Goal: Task Accomplishment & Management: Use online tool/utility

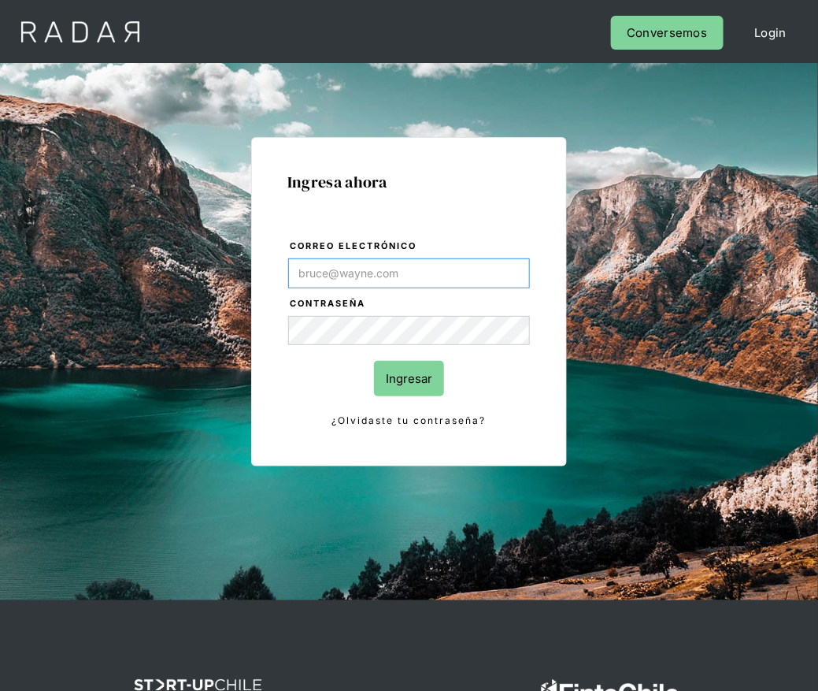
type input "[PERSON_NAME][EMAIL_ADDRESS][DOMAIN_NAME]"
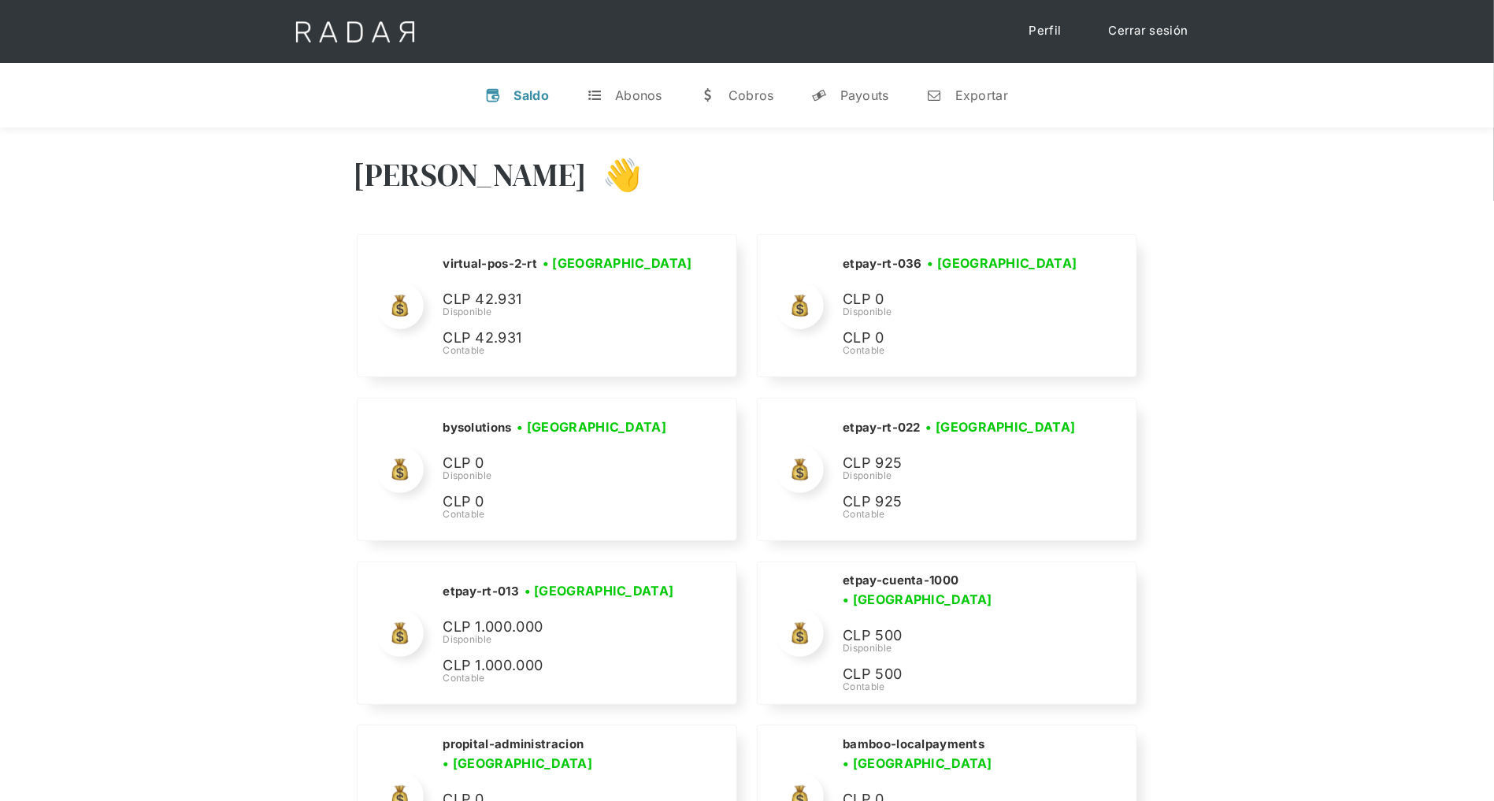
scroll to position [7374, 0]
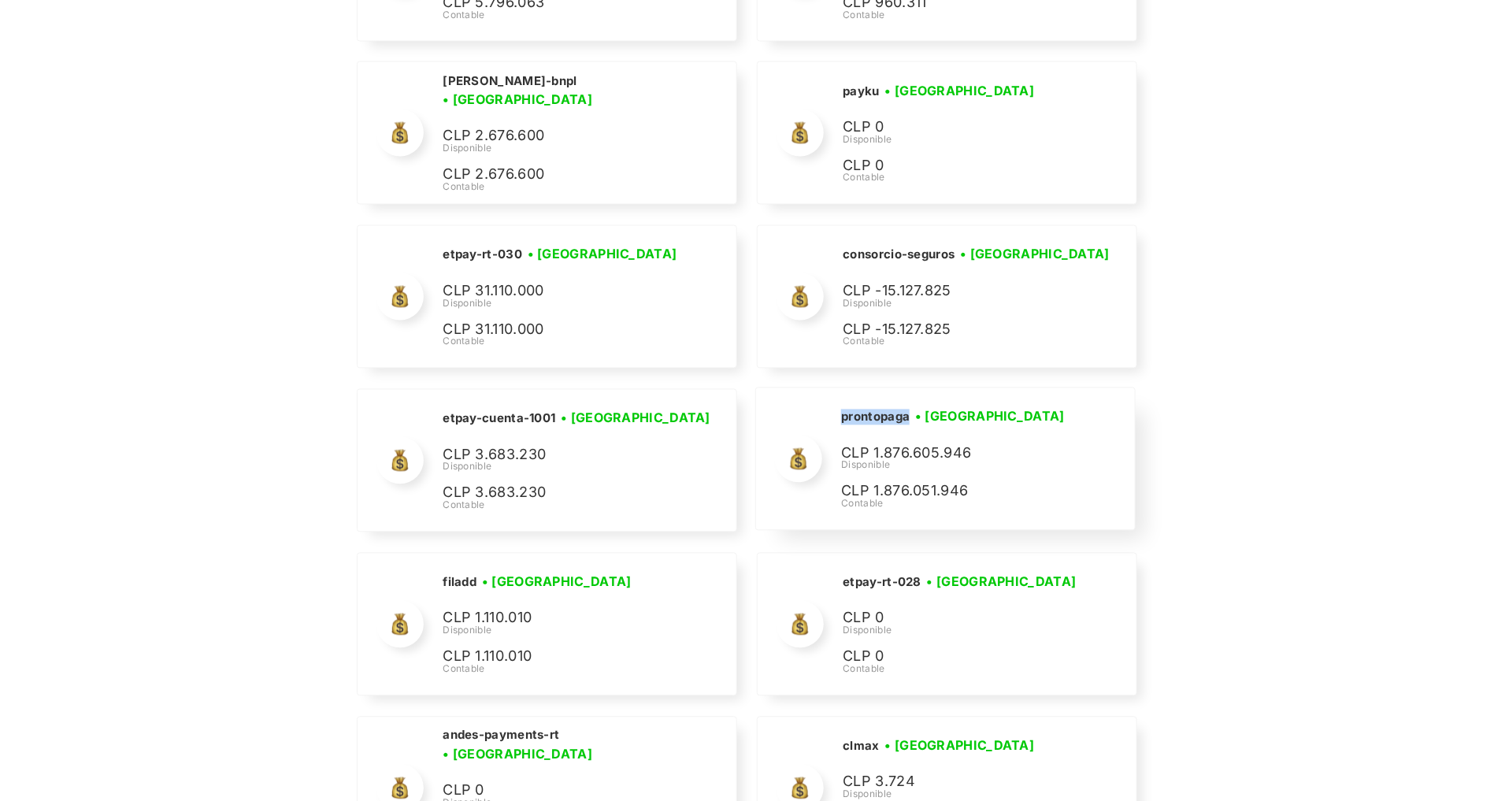
drag, startPoint x: 909, startPoint y: 399, endPoint x: 841, endPoint y: 391, distance: 68.2
click at [818, 410] on h2 "prontopaga" at bounding box center [875, 418] width 69 height 16
copy h2 "prontopaga"
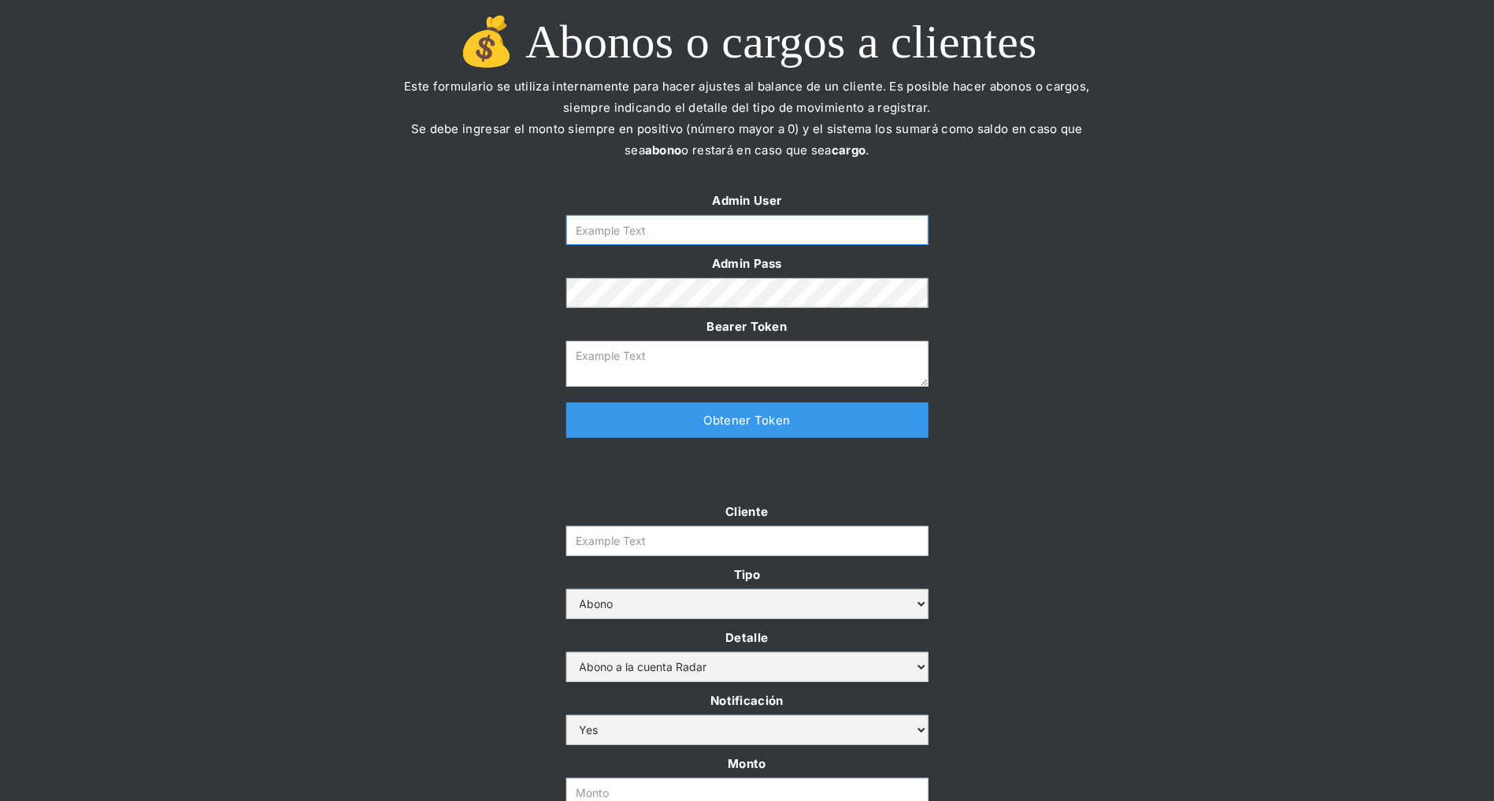
click at [668, 219] on input "Form" at bounding box center [747, 230] width 362 height 30
type input "[PERSON_NAME][EMAIL_ADDRESS][DOMAIN_NAME]"
click at [645, 443] on div "Admin User daniela@somosradar.com Admin Pass Bearer Token Thank you! Your submi…" at bounding box center [748, 322] width 394 height 264
click at [642, 429] on link "Obtener Token" at bounding box center [747, 419] width 362 height 35
type textarea "eyJhbGciOiJSUzI1NiIsInR5cCI6IkpXVCJ9.eyJkYXRhIjp7ImlkIjoiZGFuaWVsYUBzb21vc3JhZG…"
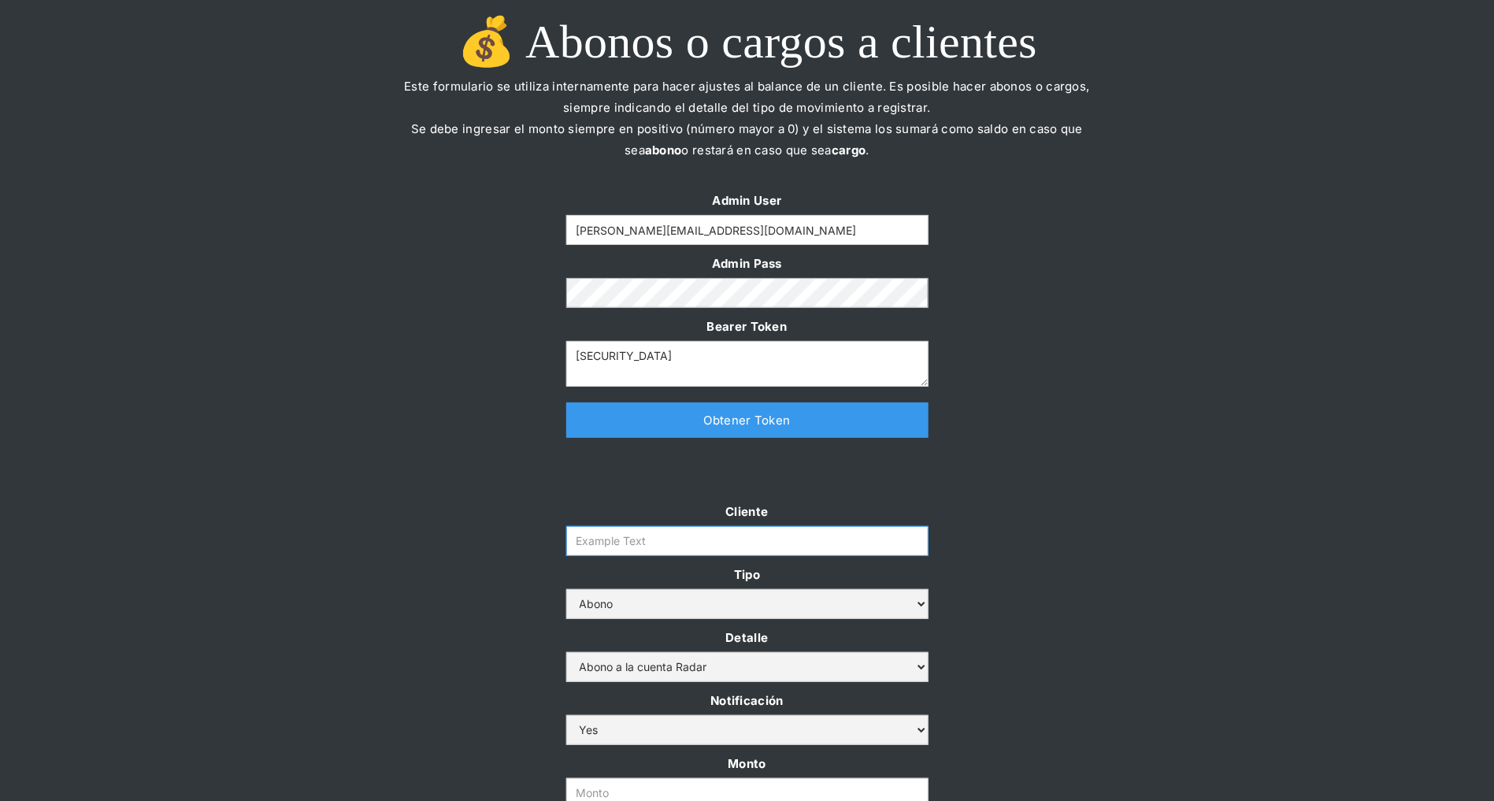
click at [643, 532] on input "Cliente" at bounding box center [747, 541] width 362 height 30
paste input "prontopaga"
type input "prontopaga"
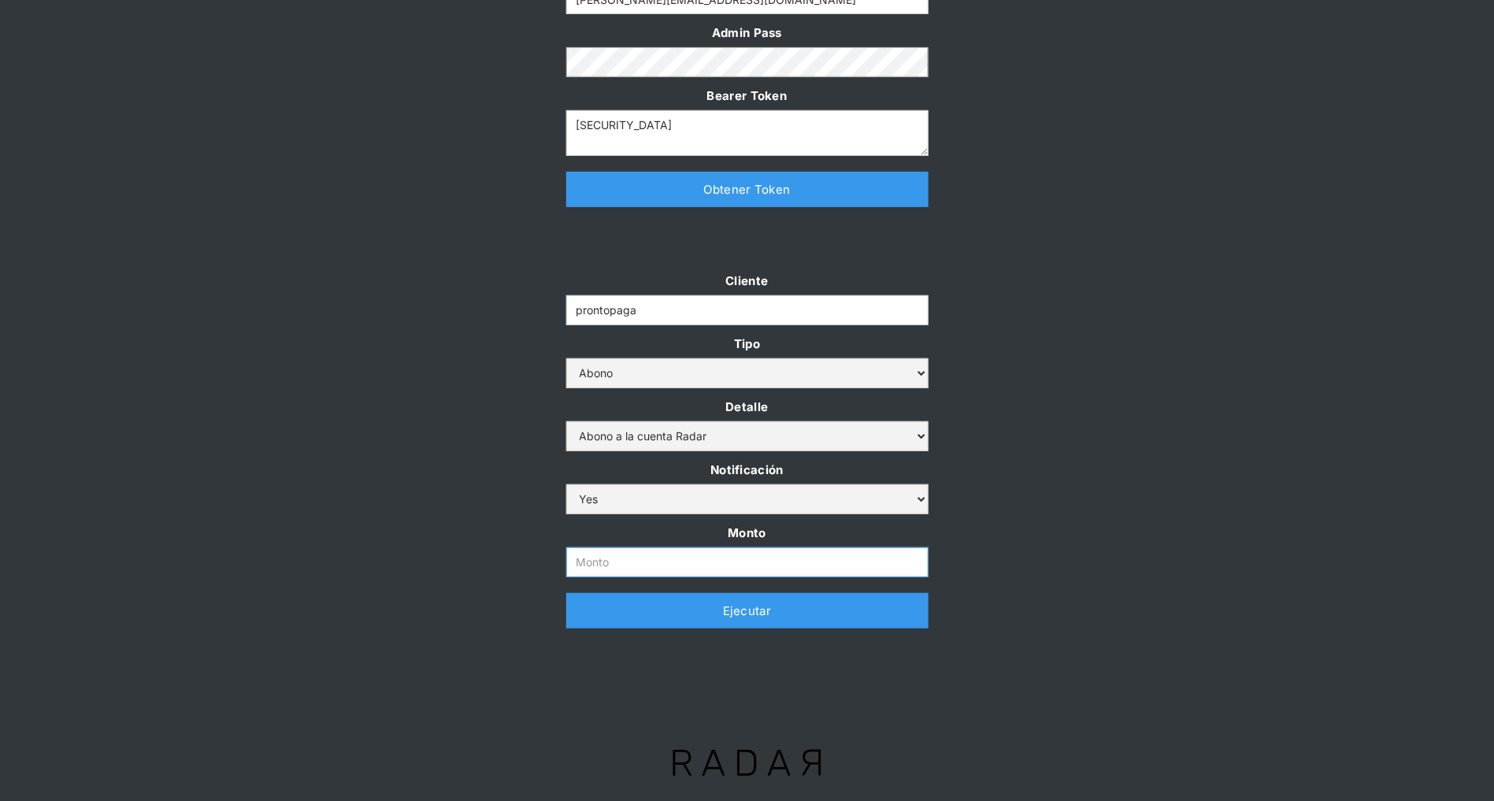
click at [635, 565] on input "Monto" at bounding box center [747, 562] width 362 height 30
paste input "$500,000,000"
type input "500.000.000"
click at [433, 543] on div "Cliente prontopaga Tipo Abono Cargo Detalle Abono a la cuenta Radar Devolución …" at bounding box center [747, 457] width 1494 height 374
click at [621, 608] on link "Ejecutar" at bounding box center [747, 610] width 362 height 35
